Goal: Entertainment & Leisure: Browse casually

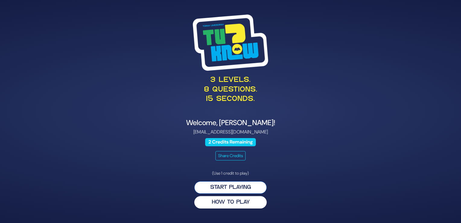
click at [222, 185] on button "Start Playing" at bounding box center [230, 187] width 72 height 12
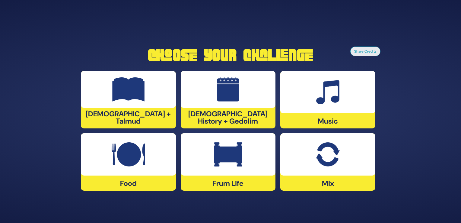
click at [328, 97] on img at bounding box center [327, 92] width 23 height 24
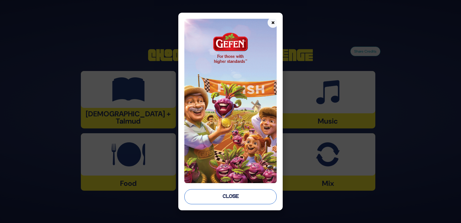
click at [226, 195] on button "Close" at bounding box center [231, 196] width 92 height 15
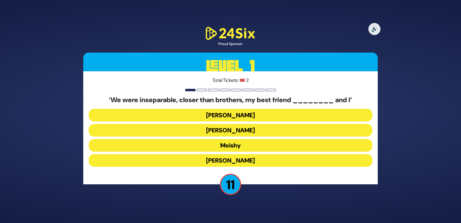
click at [231, 157] on button "[PERSON_NAME]" at bounding box center [231, 160] width 284 height 13
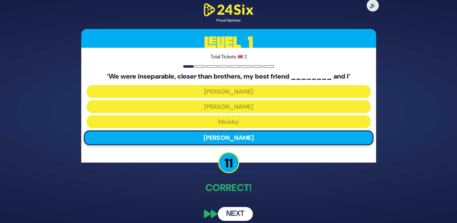
click at [232, 213] on button "Next" at bounding box center [235, 214] width 35 height 14
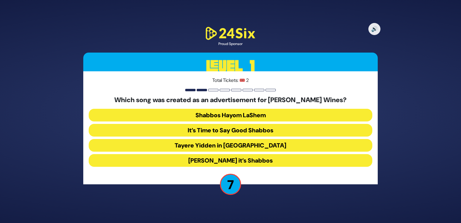
click at [232, 160] on button "[PERSON_NAME] it’s Shabbos" at bounding box center [231, 160] width 284 height 13
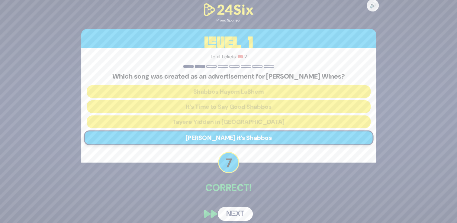
click at [234, 214] on button "Next" at bounding box center [235, 214] width 35 height 14
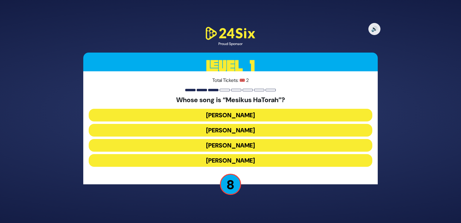
click at [232, 145] on button "[PERSON_NAME]" at bounding box center [231, 145] width 284 height 13
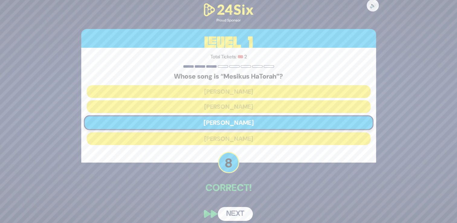
click at [229, 215] on button "Next" at bounding box center [235, 214] width 35 height 14
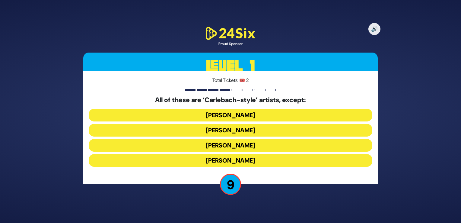
click at [242, 161] on button "[PERSON_NAME]" at bounding box center [231, 160] width 284 height 13
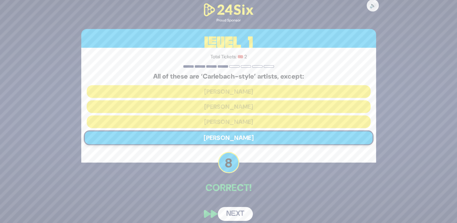
click at [229, 210] on button "Next" at bounding box center [235, 214] width 35 height 14
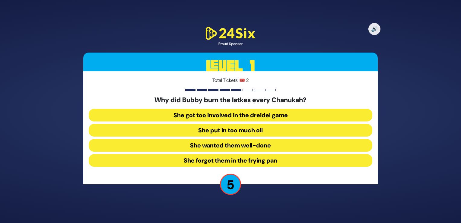
click at [249, 161] on button "She forgot them in the frying pan" at bounding box center [231, 160] width 284 height 13
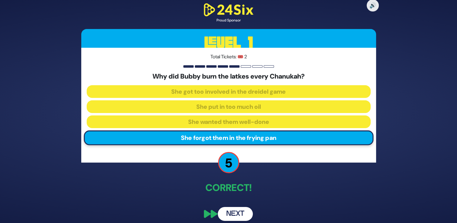
click at [231, 214] on button "Next" at bounding box center [235, 214] width 35 height 14
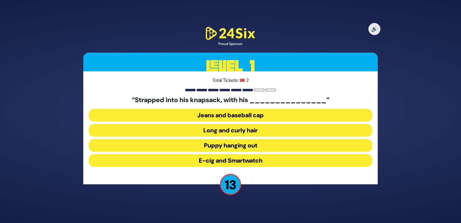
click at [240, 128] on button "Long and curly hair" at bounding box center [231, 130] width 284 height 13
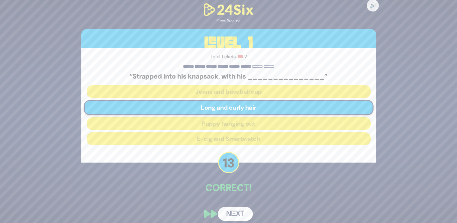
click at [232, 215] on button "Next" at bounding box center [235, 214] width 35 height 14
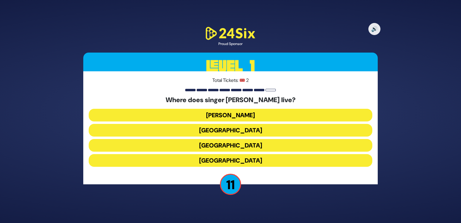
click at [238, 160] on button "[GEOGRAPHIC_DATA]" at bounding box center [231, 160] width 284 height 13
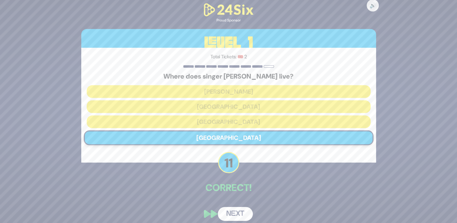
click at [229, 213] on button "Next" at bounding box center [235, 214] width 35 height 14
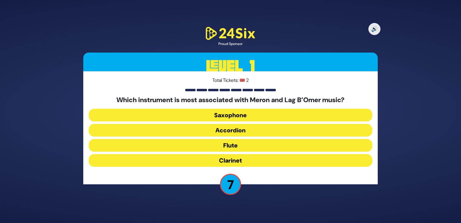
click at [238, 161] on button "Clarinet" at bounding box center [231, 160] width 284 height 13
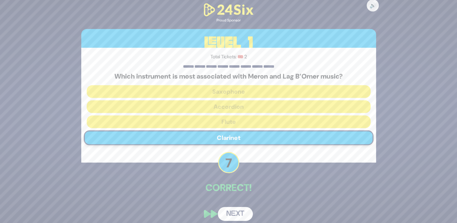
click at [237, 212] on button "Next" at bounding box center [235, 214] width 35 height 14
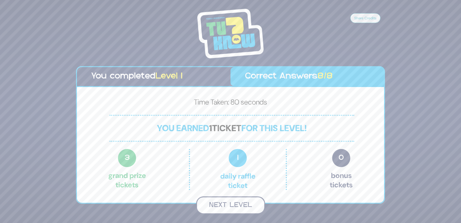
click at [233, 203] on button "Next Level" at bounding box center [230, 205] width 69 height 18
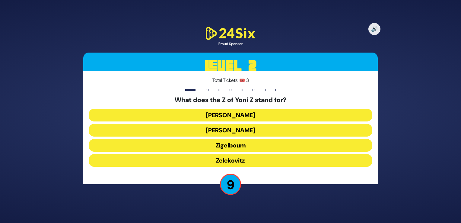
click at [227, 144] on button "Zigelboum" at bounding box center [231, 145] width 284 height 13
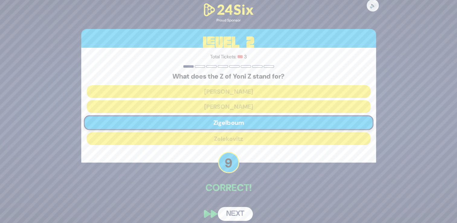
click at [227, 213] on button "Next" at bounding box center [235, 214] width 35 height 14
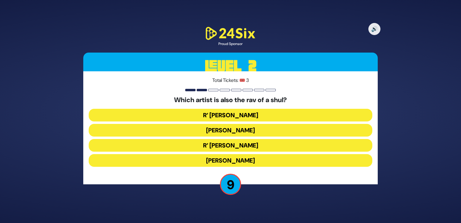
click at [228, 146] on button "R’ [PERSON_NAME]" at bounding box center [231, 145] width 284 height 13
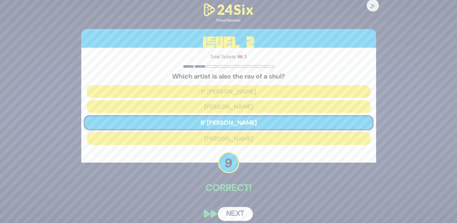
click at [231, 213] on button "Next" at bounding box center [235, 214] width 35 height 14
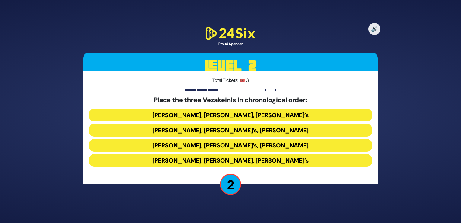
click at [213, 159] on button "[PERSON_NAME], [PERSON_NAME], [PERSON_NAME]’s" at bounding box center [231, 160] width 284 height 13
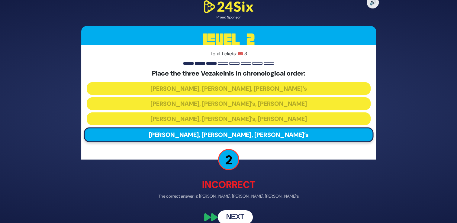
click at [236, 217] on button "Next" at bounding box center [235, 217] width 35 height 14
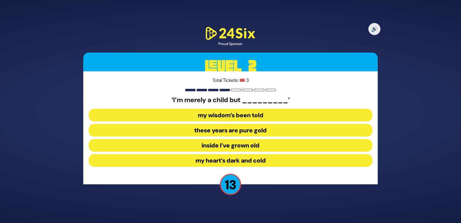
click at [225, 147] on button "inside I’ve grown old" at bounding box center [231, 145] width 284 height 13
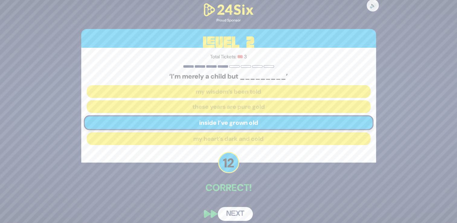
click at [229, 213] on button "Next" at bounding box center [235, 214] width 35 height 14
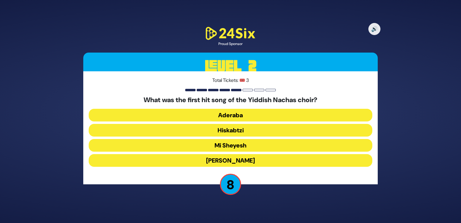
click at [220, 128] on button "Hiskabtzi" at bounding box center [231, 130] width 284 height 13
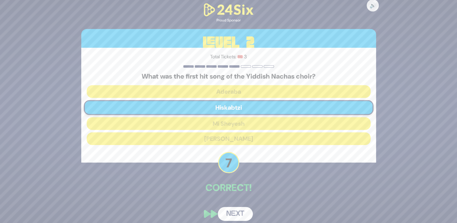
click at [228, 212] on button "Next" at bounding box center [235, 214] width 35 height 14
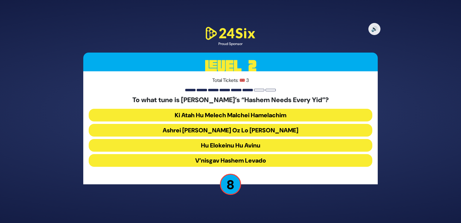
click at [226, 127] on button "Ashrei [PERSON_NAME] Oz Lo [PERSON_NAME]" at bounding box center [231, 130] width 284 height 13
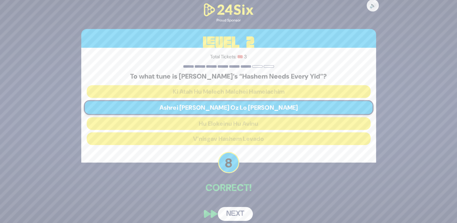
click at [228, 213] on button "Next" at bounding box center [235, 214] width 35 height 14
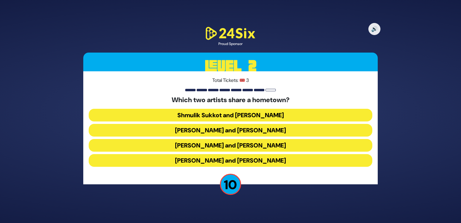
click at [223, 130] on button "[PERSON_NAME] and [PERSON_NAME]" at bounding box center [231, 130] width 284 height 13
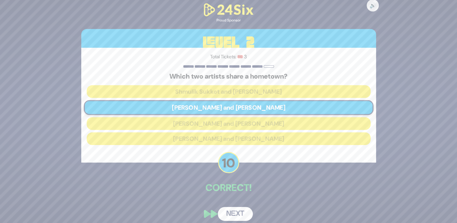
click at [230, 212] on button "Next" at bounding box center [235, 214] width 35 height 14
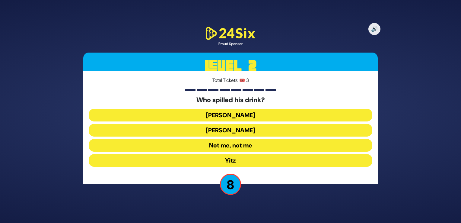
click at [235, 116] on button "[PERSON_NAME]" at bounding box center [231, 115] width 284 height 13
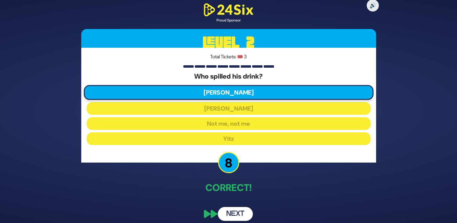
click at [232, 212] on button "Next" at bounding box center [235, 214] width 35 height 14
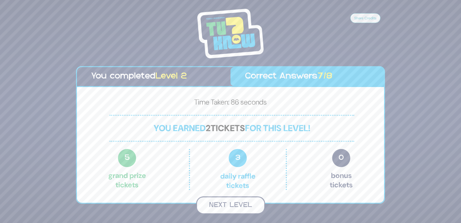
click at [232, 202] on button "Next Level" at bounding box center [230, 205] width 69 height 18
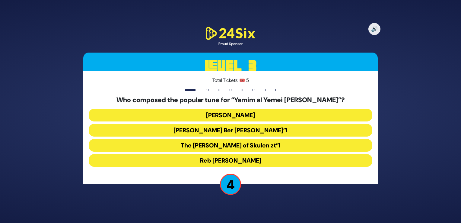
click at [233, 114] on button "[PERSON_NAME]" at bounding box center [231, 115] width 284 height 13
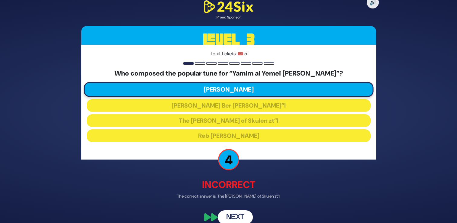
click at [228, 216] on button "Next" at bounding box center [235, 217] width 35 height 14
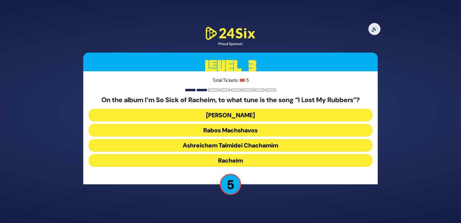
click at [234, 114] on button "[PERSON_NAME]" at bounding box center [231, 115] width 284 height 13
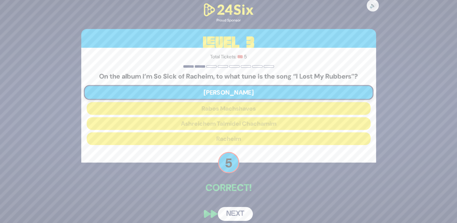
click at [230, 215] on button "Next" at bounding box center [235, 214] width 35 height 14
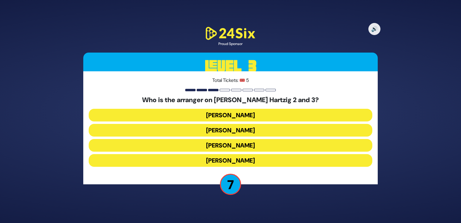
click at [230, 115] on button "[PERSON_NAME]" at bounding box center [231, 115] width 284 height 13
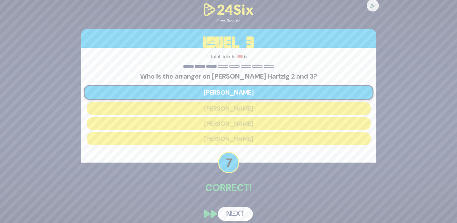
click at [228, 214] on button "Next" at bounding box center [235, 214] width 35 height 14
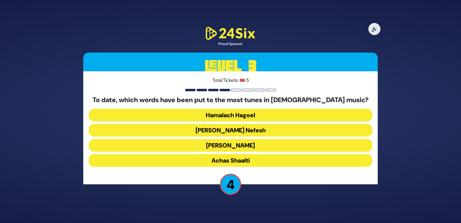
click at [226, 144] on button "[PERSON_NAME]" at bounding box center [231, 145] width 284 height 13
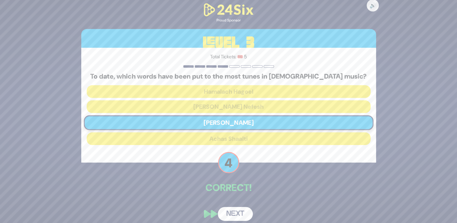
click at [232, 212] on button "Next" at bounding box center [235, 214] width 35 height 14
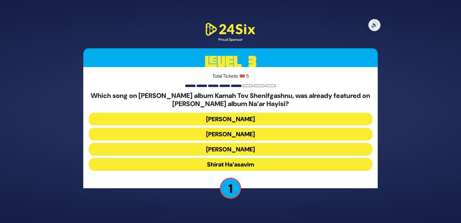
click at [242, 162] on button "Shirat Ha’asavim" at bounding box center [231, 164] width 284 height 13
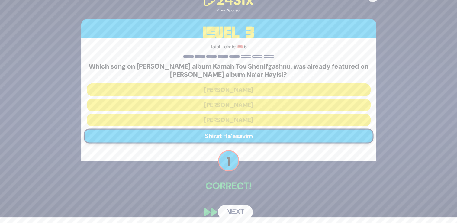
scroll to position [9, 0]
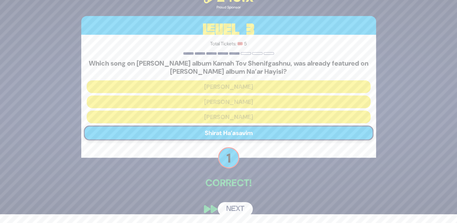
click at [236, 206] on button "Next" at bounding box center [235, 209] width 35 height 14
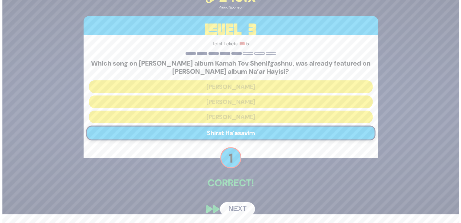
scroll to position [0, 0]
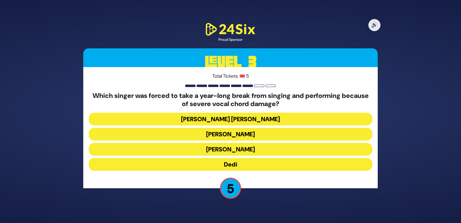
click at [242, 147] on button "[PERSON_NAME]" at bounding box center [231, 149] width 284 height 13
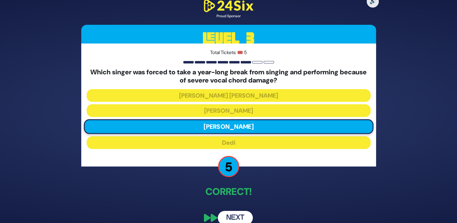
click at [239, 217] on button "Next" at bounding box center [235, 218] width 35 height 14
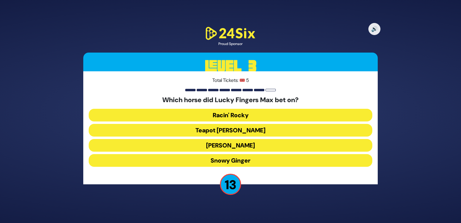
click at [228, 127] on button "Teapot [PERSON_NAME]" at bounding box center [231, 130] width 284 height 13
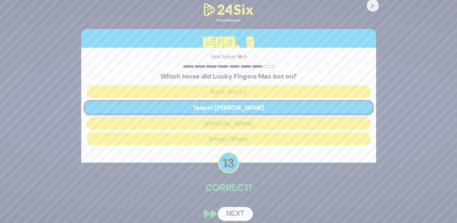
click at [234, 211] on button "Next" at bounding box center [235, 214] width 35 height 14
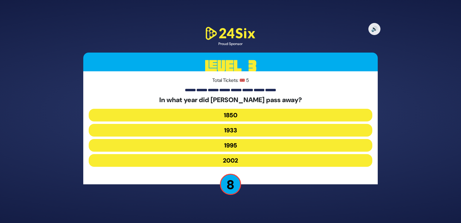
click at [234, 130] on button "1933" at bounding box center [231, 130] width 284 height 13
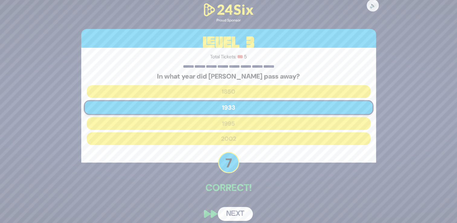
click at [231, 211] on button "Next" at bounding box center [235, 214] width 35 height 14
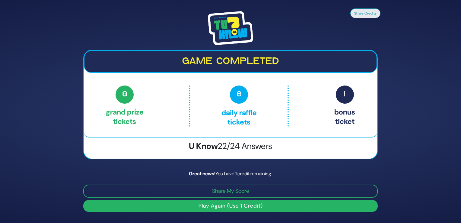
click at [236, 202] on button "Play Again (Use 1 Credit)" at bounding box center [230, 206] width 295 height 12
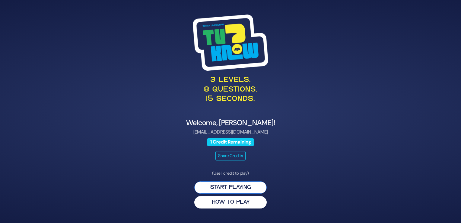
click at [235, 186] on button "Start Playing" at bounding box center [230, 187] width 72 height 12
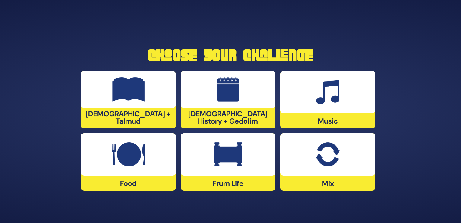
click at [325, 181] on div "Mix" at bounding box center [328, 161] width 95 height 57
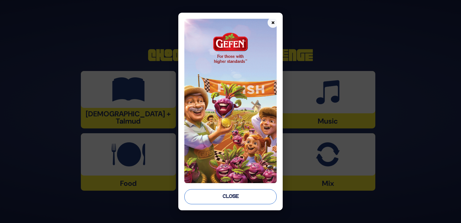
click at [228, 194] on button "Close" at bounding box center [231, 196] width 92 height 15
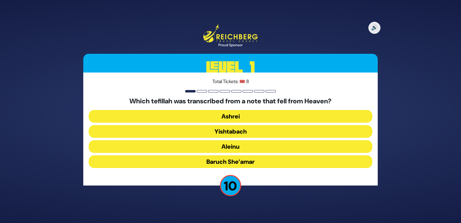
click at [229, 160] on button "Baruch She’amar" at bounding box center [231, 161] width 284 height 13
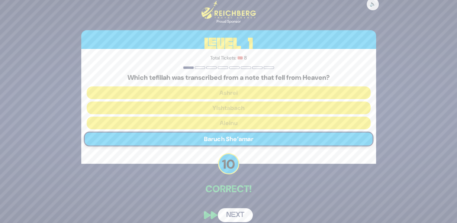
click at [232, 217] on button "Next" at bounding box center [235, 215] width 35 height 14
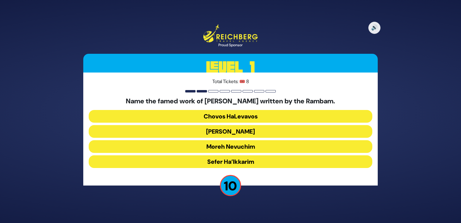
click at [230, 146] on button "Moreh Nevuchim" at bounding box center [231, 146] width 284 height 13
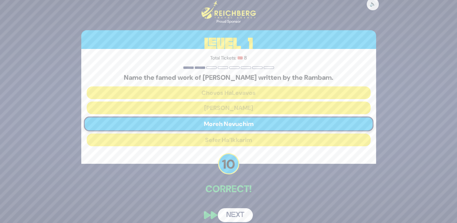
click at [233, 212] on button "Next" at bounding box center [235, 215] width 35 height 14
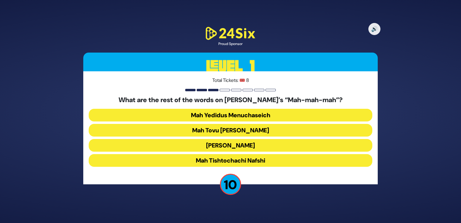
click at [223, 129] on button "Mah Tovu Ohalecha Yaakov" at bounding box center [231, 130] width 284 height 13
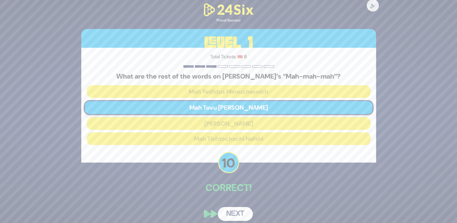
click at [230, 213] on button "Next" at bounding box center [235, 214] width 35 height 14
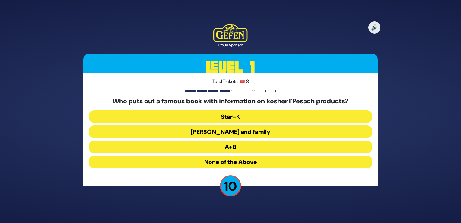
click at [236, 130] on button "Rabbi Blumenkrantz and family" at bounding box center [231, 131] width 284 height 13
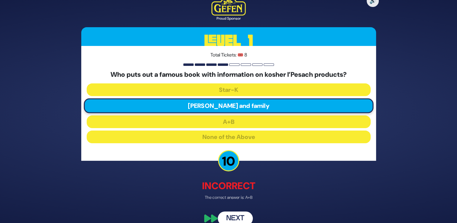
click at [237, 219] on button "Next" at bounding box center [235, 218] width 35 height 14
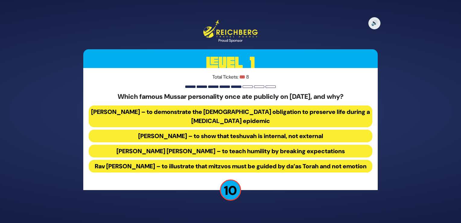
click at [231, 107] on button "Rav Yisroel Salanter – to demonstrate the halachic obligation to preserve life …" at bounding box center [231, 116] width 284 height 22
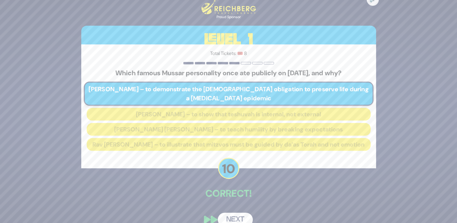
scroll to position [15, 0]
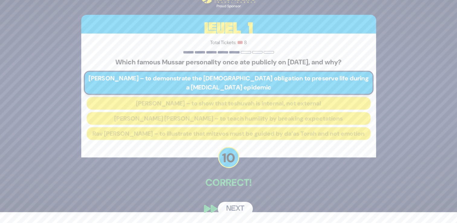
click at [229, 208] on button "Next" at bounding box center [235, 209] width 35 height 14
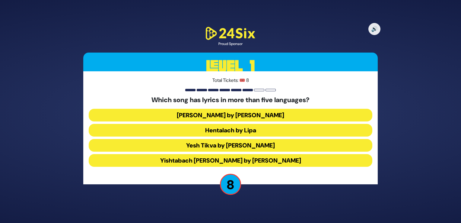
click at [221, 128] on button "Hentalach by Lipa" at bounding box center [231, 130] width 284 height 13
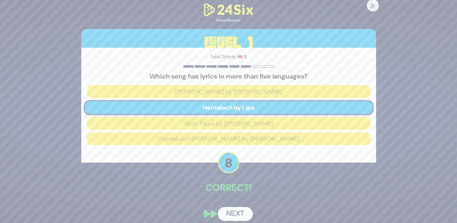
click at [231, 214] on button "Next" at bounding box center [235, 214] width 35 height 14
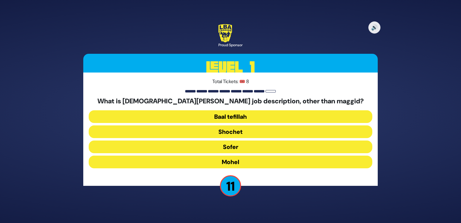
click at [227, 161] on button "Mohel" at bounding box center [231, 162] width 284 height 13
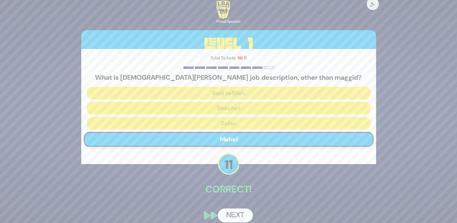
click at [230, 212] on button "Next" at bounding box center [235, 215] width 35 height 14
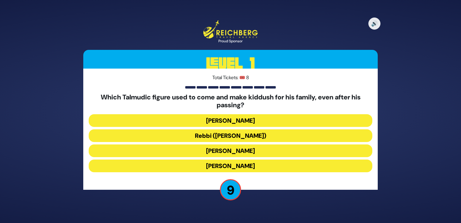
click at [228, 133] on button "Rebbi (Rabbi Yehuda HaNasi)" at bounding box center [231, 135] width 284 height 13
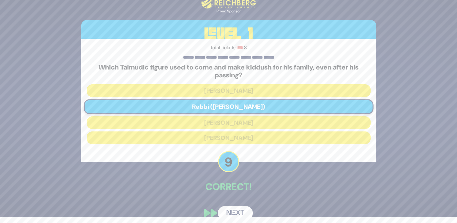
scroll to position [10, 0]
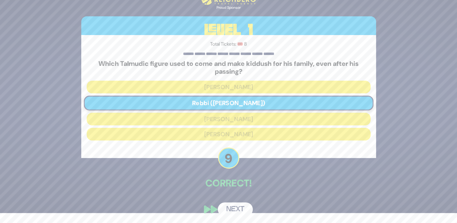
click at [227, 207] on button "Next" at bounding box center [235, 209] width 35 height 14
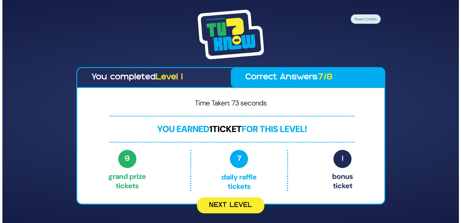
scroll to position [0, 0]
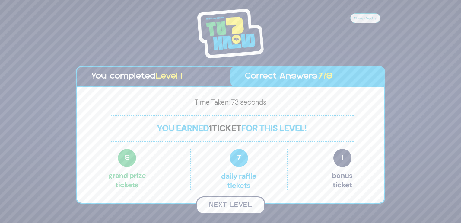
click at [230, 202] on button "Next Level" at bounding box center [230, 205] width 69 height 18
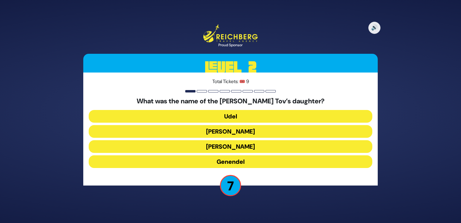
click at [233, 115] on button "Udel" at bounding box center [231, 116] width 284 height 13
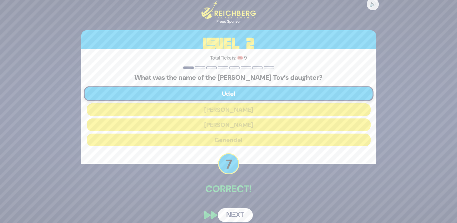
click at [234, 212] on button "Next" at bounding box center [235, 215] width 35 height 14
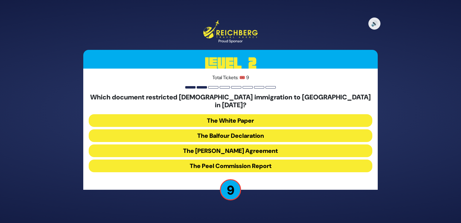
click at [230, 115] on button "The White Paper" at bounding box center [231, 120] width 284 height 13
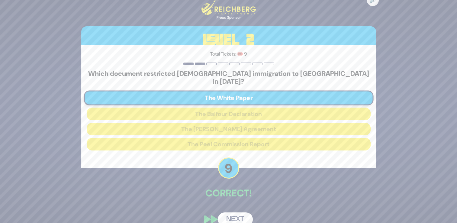
click at [232, 214] on button "Next" at bounding box center [235, 219] width 35 height 14
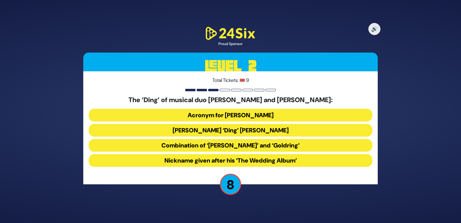
click at [249, 115] on button "Acronym for Dovid Nachman Golding" at bounding box center [231, 115] width 284 height 13
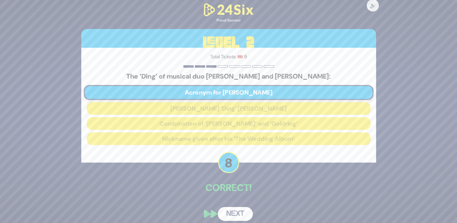
click at [233, 213] on button "Next" at bounding box center [235, 214] width 35 height 14
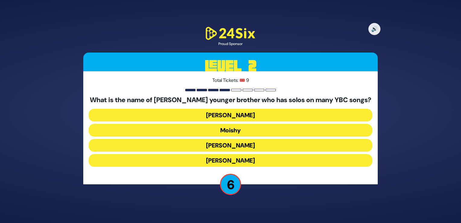
click at [236, 159] on button "Yaakov Mordechai" at bounding box center [231, 160] width 284 height 13
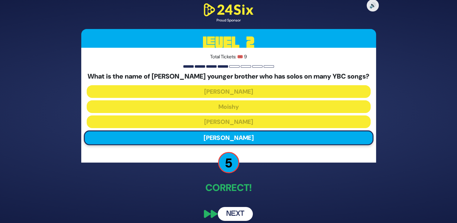
click at [235, 213] on button "Next" at bounding box center [235, 214] width 35 height 14
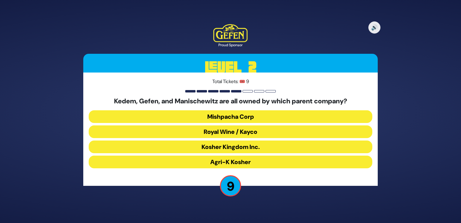
click at [228, 129] on button "Royal Wine / Kayco" at bounding box center [231, 131] width 284 height 13
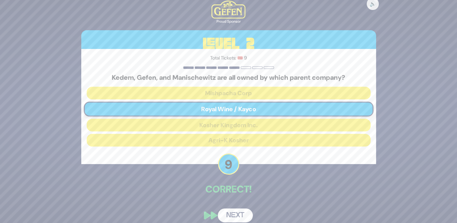
click at [234, 216] on button "Next" at bounding box center [235, 215] width 35 height 14
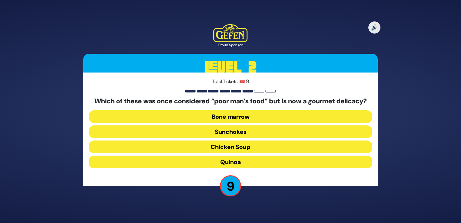
click at [239, 121] on button "Bone marrow" at bounding box center [231, 116] width 284 height 13
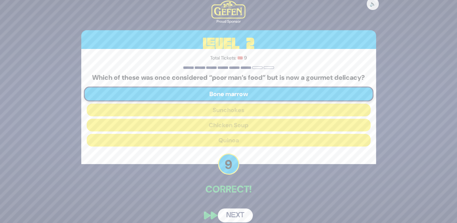
click at [232, 218] on button "Next" at bounding box center [235, 215] width 35 height 14
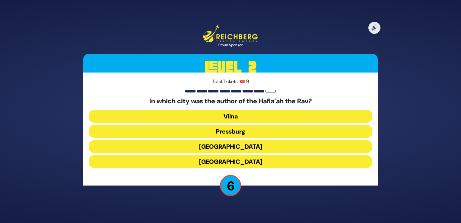
click at [236, 131] on button "Pressburg" at bounding box center [231, 131] width 284 height 13
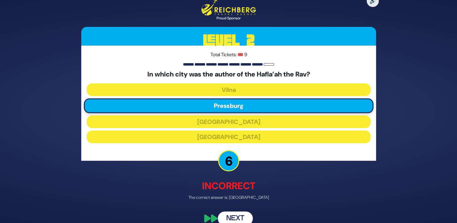
click at [234, 217] on button "Next" at bounding box center [235, 218] width 35 height 14
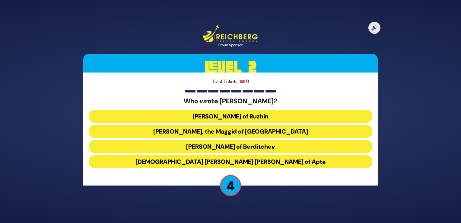
click at [233, 161] on button "Rabbi Avraham Yehoshua Heshel of Apta" at bounding box center [231, 161] width 284 height 13
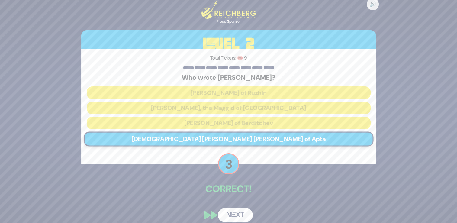
click at [228, 212] on button "Next" at bounding box center [235, 215] width 35 height 14
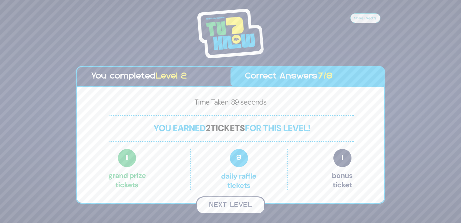
click at [233, 206] on button "Next Level" at bounding box center [230, 205] width 69 height 18
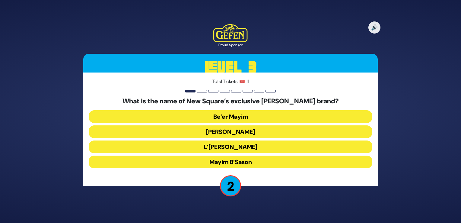
click at [232, 163] on button "Mayim B’Sason" at bounding box center [231, 162] width 284 height 13
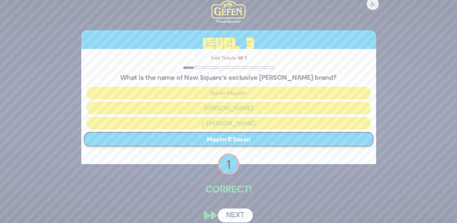
click at [231, 213] on button "Next" at bounding box center [235, 215] width 35 height 14
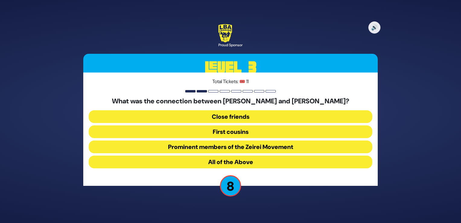
click at [233, 163] on button "All of the Above" at bounding box center [231, 162] width 284 height 13
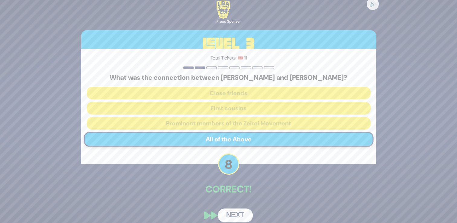
click at [235, 213] on button "Next" at bounding box center [235, 215] width 35 height 14
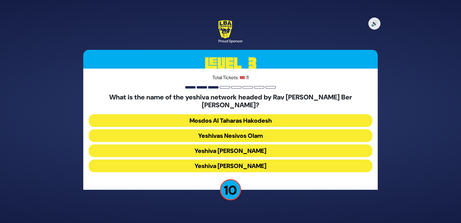
click at [235, 162] on button "Yeshiva Ateres Shlomo" at bounding box center [231, 165] width 284 height 13
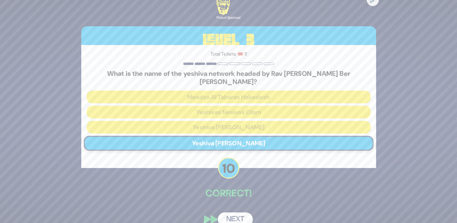
click at [234, 213] on button "Next" at bounding box center [235, 219] width 35 height 14
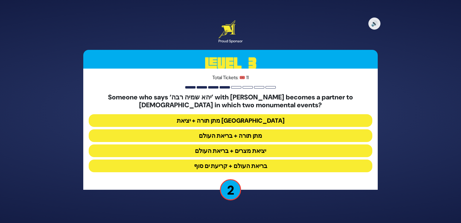
click at [250, 136] on button "מתן תורה + בריאת העולם" at bounding box center [231, 135] width 284 height 13
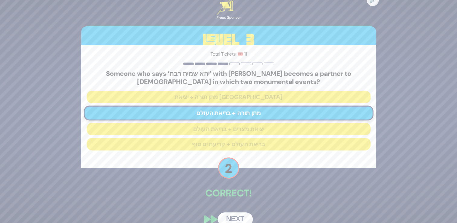
click at [226, 218] on button "Next" at bounding box center [235, 219] width 35 height 14
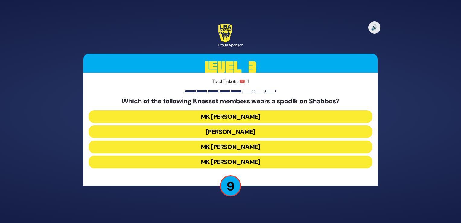
click at [250, 131] on button "MK Meir Porush" at bounding box center [231, 131] width 284 height 13
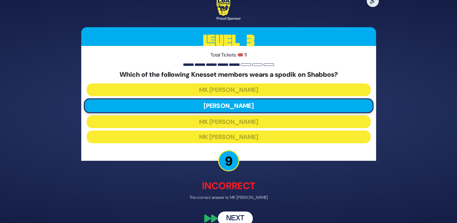
click at [232, 215] on button "Next" at bounding box center [235, 218] width 35 height 14
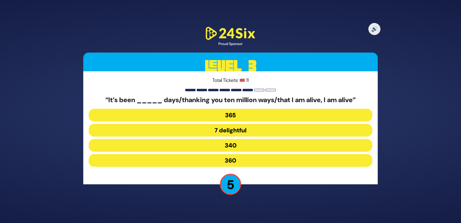
click at [235, 144] on button "340" at bounding box center [231, 145] width 284 height 13
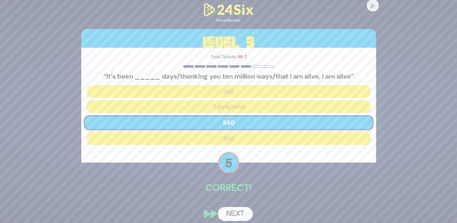
click at [236, 212] on button "Next" at bounding box center [235, 214] width 35 height 14
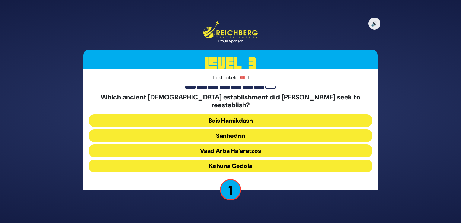
click at [237, 131] on button "Sanhedrin" at bounding box center [231, 135] width 284 height 13
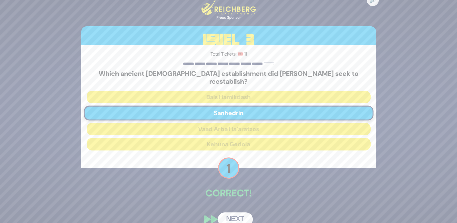
click at [230, 217] on button "Next" at bounding box center [235, 219] width 35 height 14
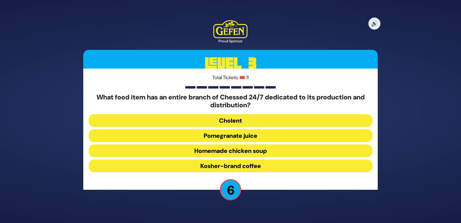
click at [237, 135] on button "Pomegranate juice" at bounding box center [231, 135] width 284 height 13
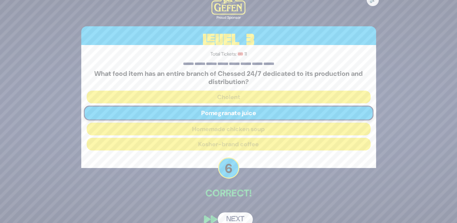
click at [231, 216] on button "Next" at bounding box center [235, 219] width 35 height 14
